Goal: Task Accomplishment & Management: Use online tool/utility

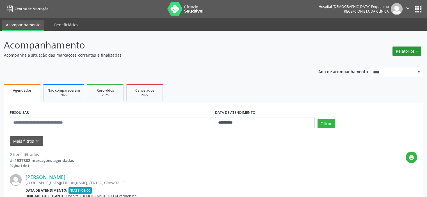
click at [401, 52] on button "Relatórios" at bounding box center [406, 52] width 29 height 10
click at [376, 63] on link "Agendamentos" at bounding box center [390, 63] width 60 height 8
select select "*"
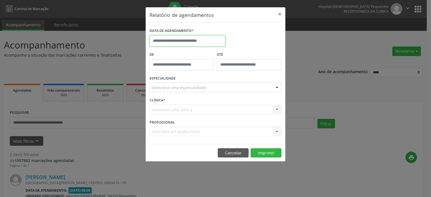
click at [171, 41] on input "text" at bounding box center [188, 40] width 76 height 11
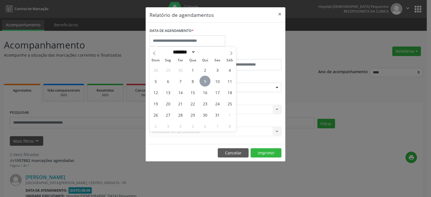
click at [206, 83] on span "9" at bounding box center [204, 81] width 11 height 11
type input "**********"
click at [206, 83] on span "9" at bounding box center [204, 81] width 11 height 11
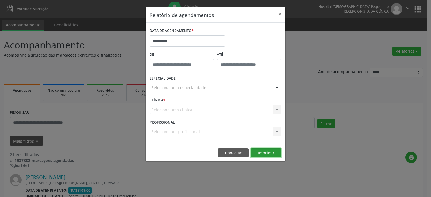
click at [262, 153] on button "Imprimir" at bounding box center [265, 153] width 31 height 10
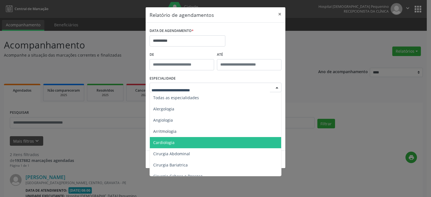
click at [165, 143] on span "Cardiologia" at bounding box center [163, 142] width 21 height 5
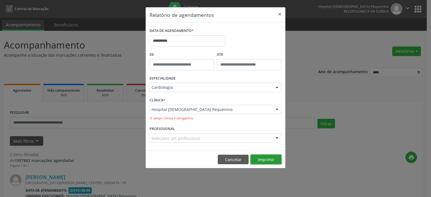
click at [262, 160] on button "Imprimir" at bounding box center [265, 160] width 31 height 10
